Goal: Information Seeking & Learning: Learn about a topic

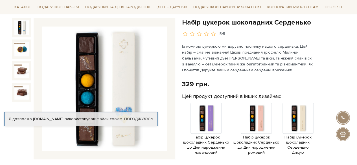
click at [149, 87] on img at bounding box center [104, 89] width 125 height 125
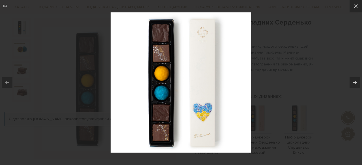
click at [204, 135] on img at bounding box center [180, 82] width 140 height 140
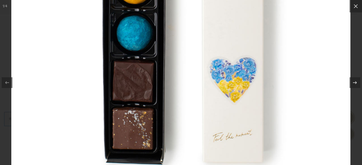
click at [204, 135] on img at bounding box center [180, 8] width 339 height 339
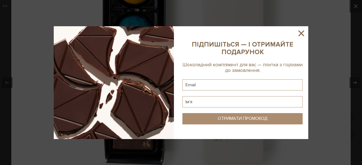
click at [299, 33] on icon at bounding box center [301, 34] width 10 height 10
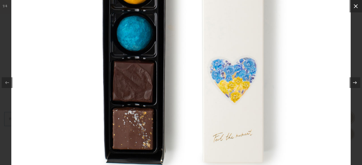
click at [357, 5] on button at bounding box center [355, 6] width 12 height 12
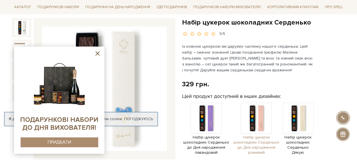
click at [251, 116] on img at bounding box center [256, 118] width 31 height 31
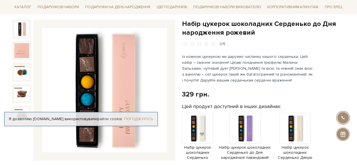
scroll to position [57, 0]
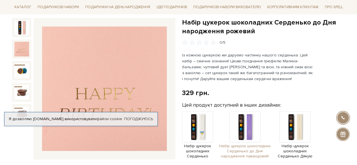
click at [249, 130] on img at bounding box center [245, 127] width 31 height 31
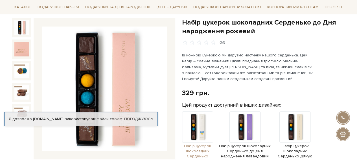
click at [198, 122] on img at bounding box center [197, 127] width 31 height 31
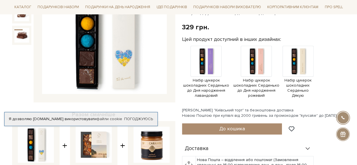
scroll to position [85, 0]
